Goal: Navigation & Orientation: Find specific page/section

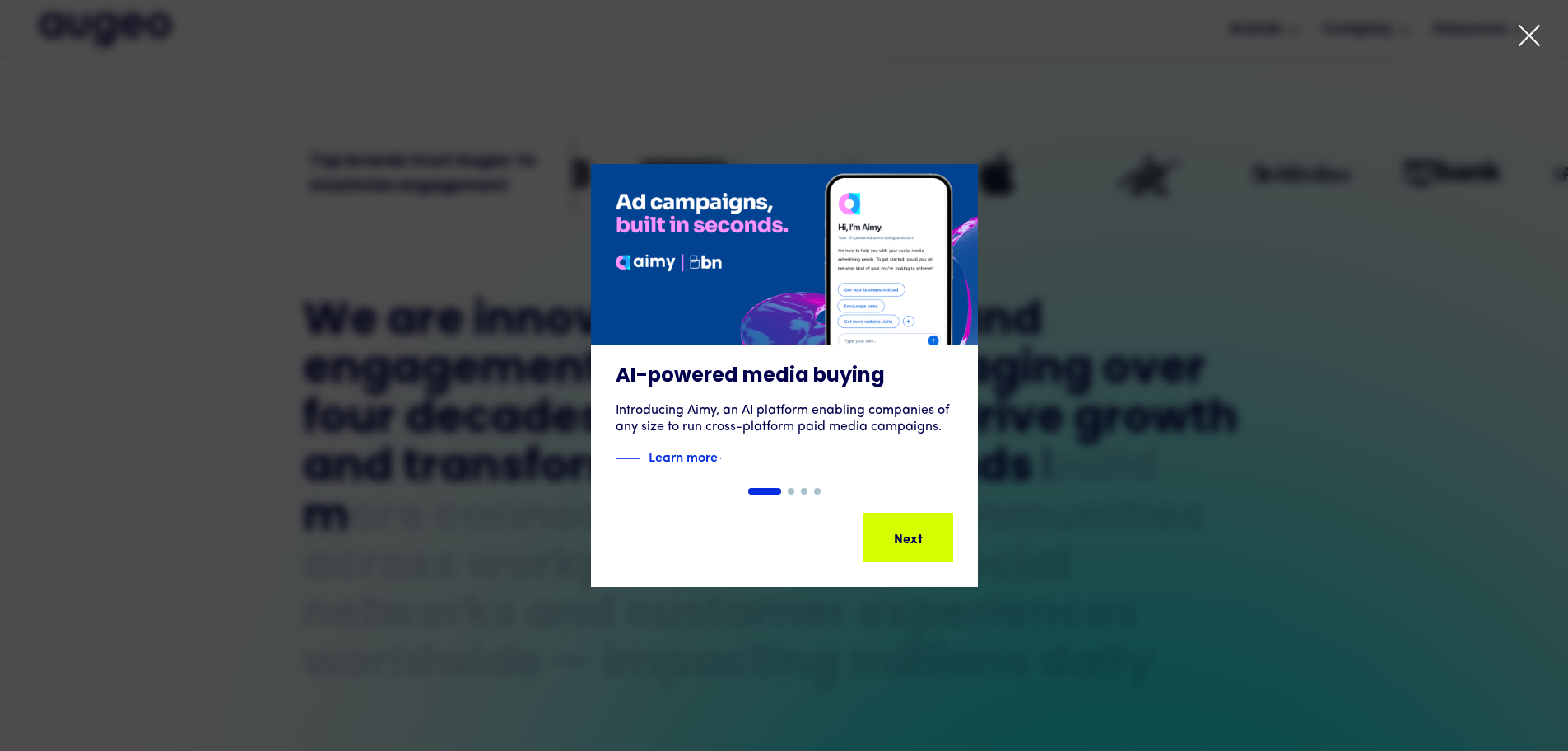
scroll to position [664, 0]
click at [1535, 34] on icon at bounding box center [1530, 34] width 25 height 25
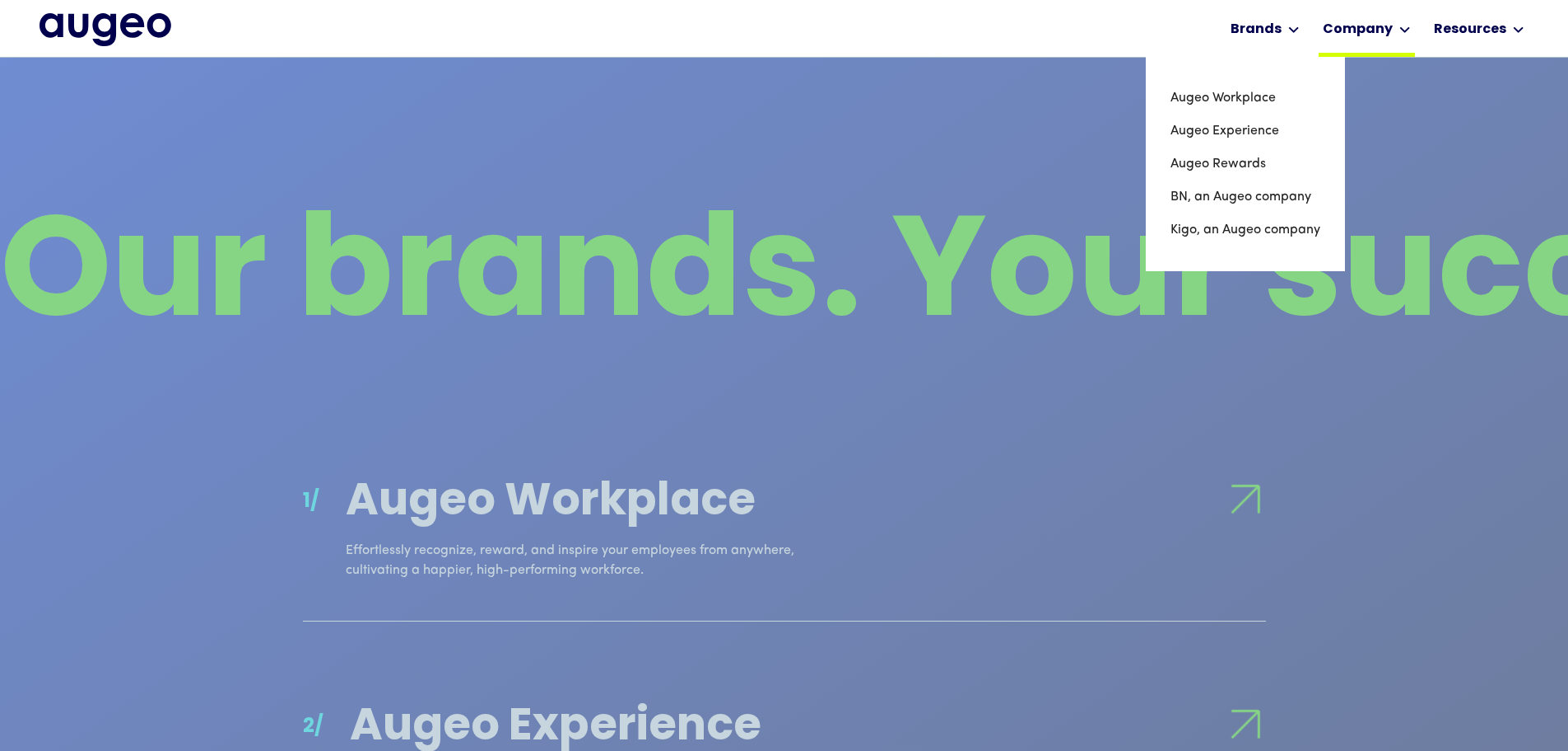
scroll to position [1329, 0]
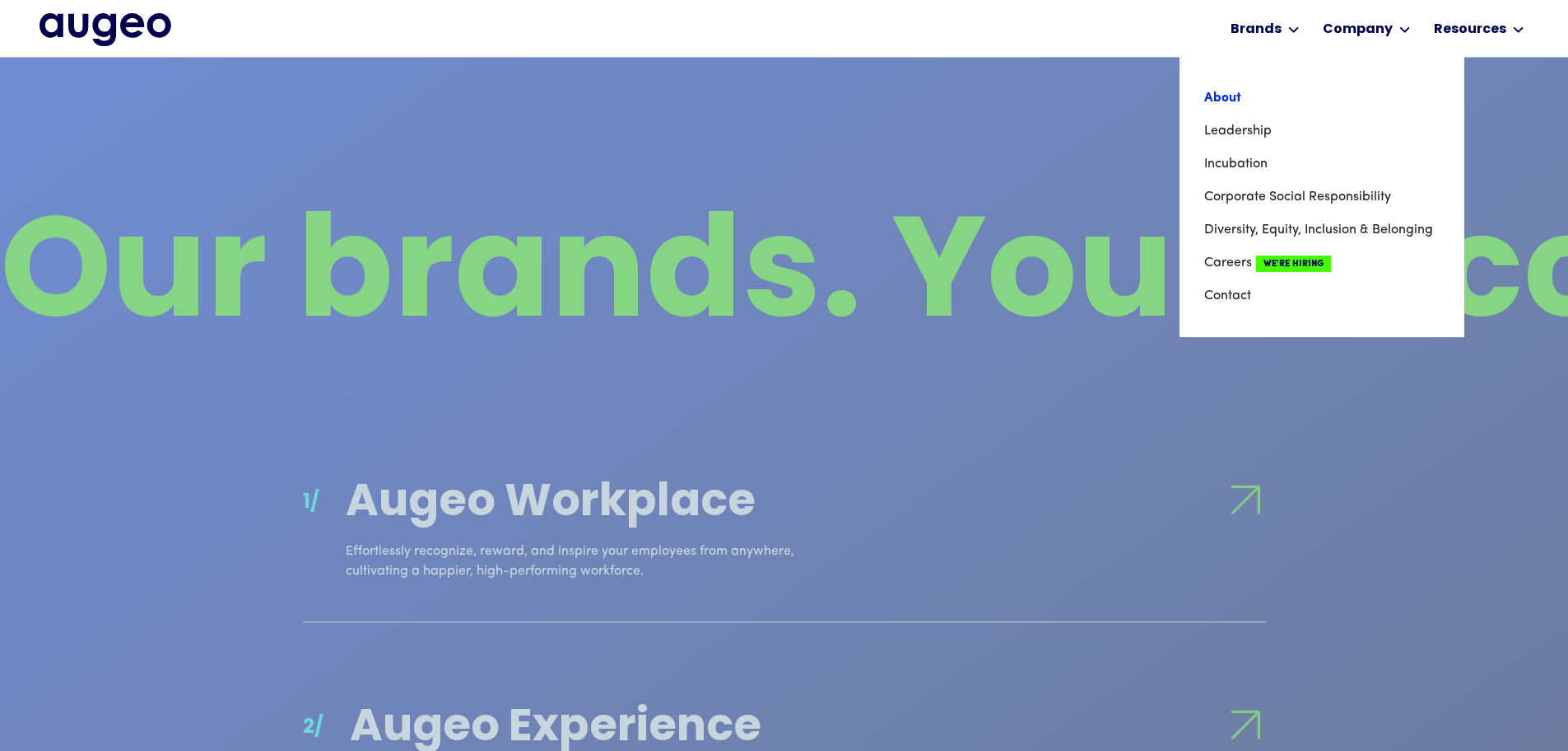
click at [1211, 102] on link "About" at bounding box center [1322, 98] width 235 height 33
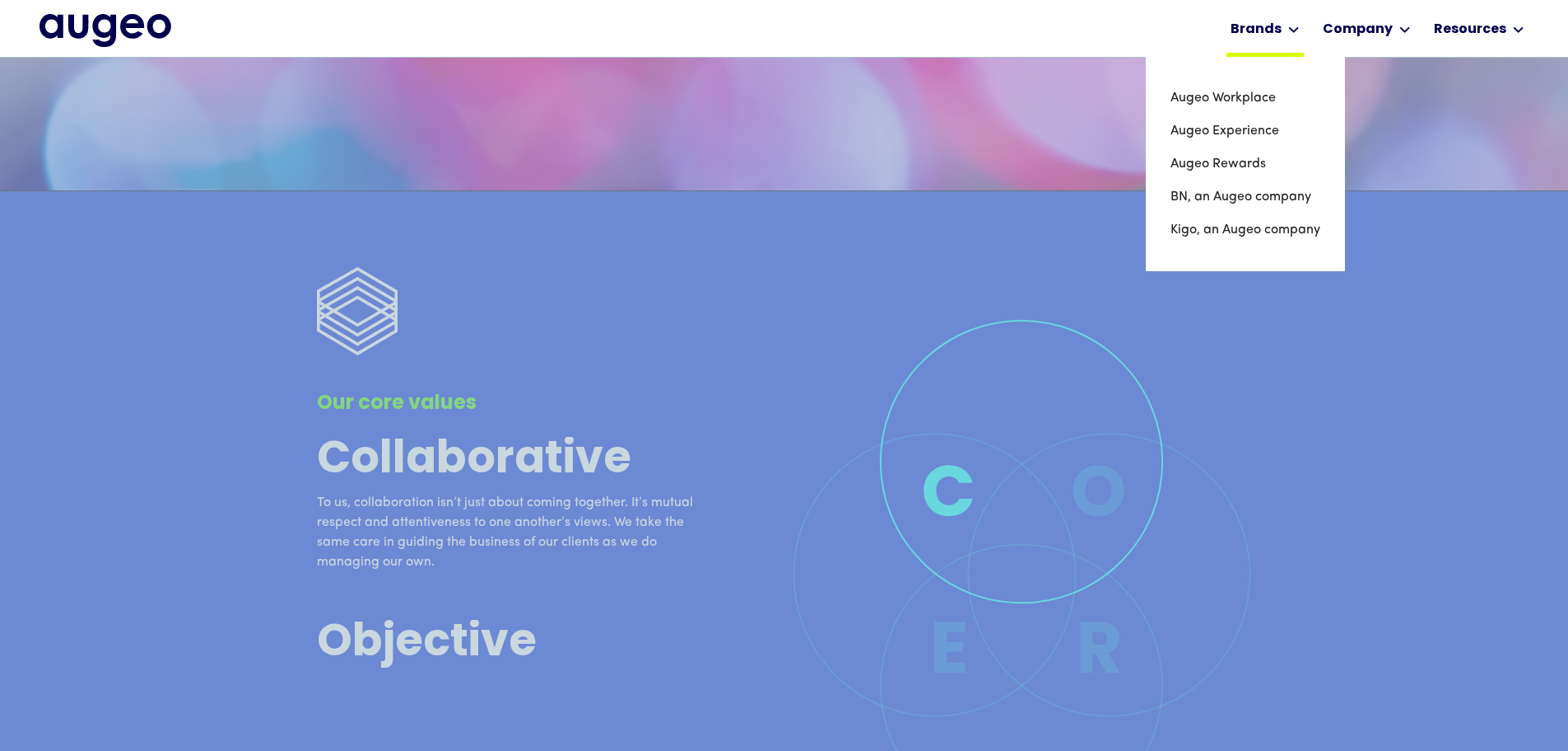
scroll to position [3737, 0]
click at [1261, 103] on link "Augeo Workplace" at bounding box center [1246, 98] width 150 height 33
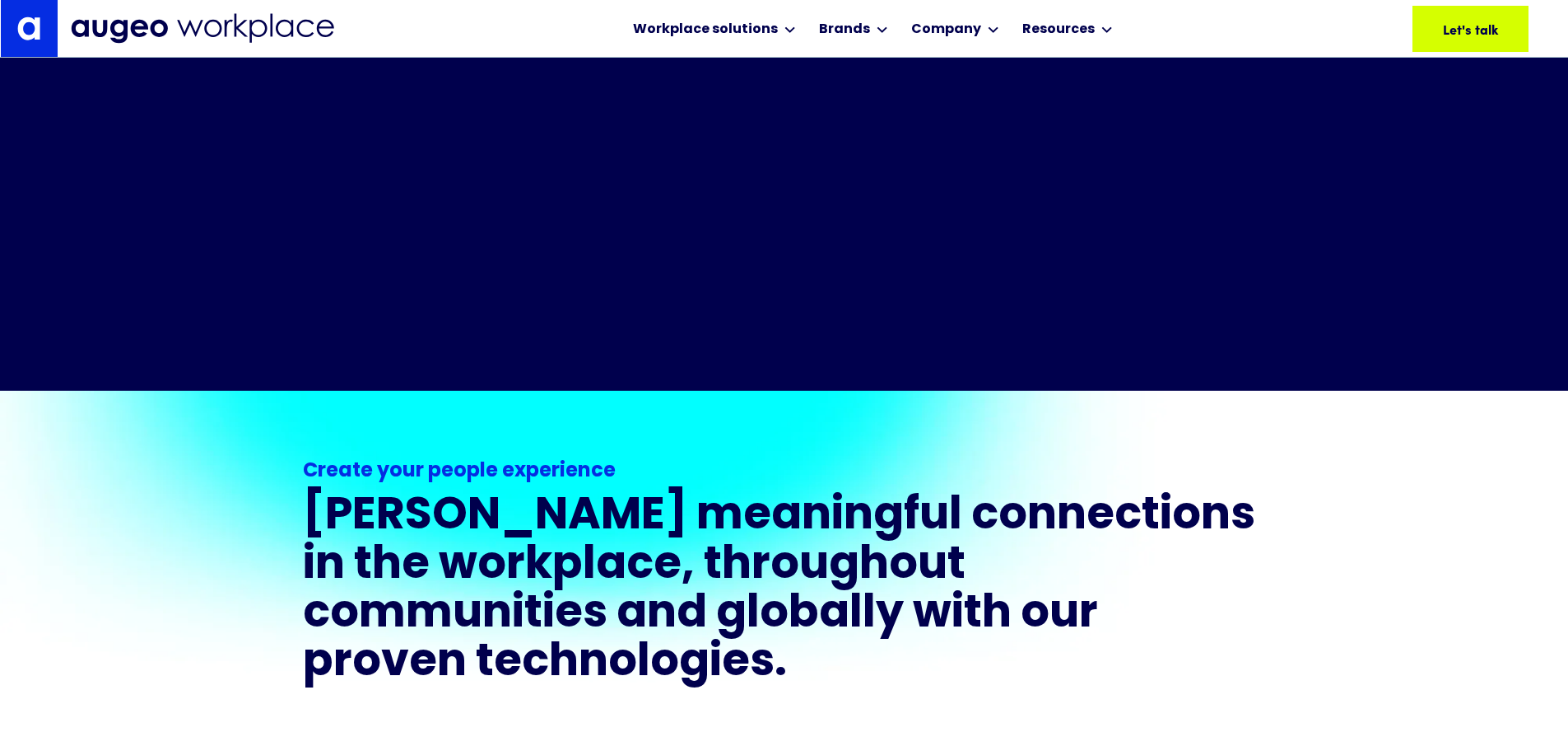
scroll to position [1042, 0]
